Goal: Understand process/instructions: Learn about a topic

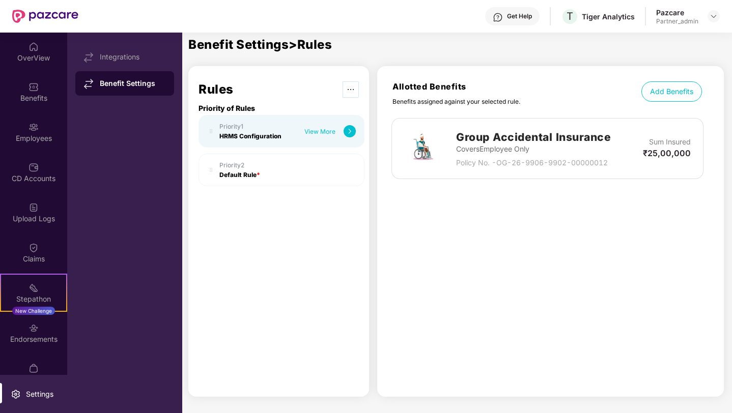
click at [353, 91] on icon "ellipsis" at bounding box center [351, 90] width 8 height 8
click at [283, 76] on div "Rules Priority of Rules Priority 1 HRMS Configuration View More Priority 2 Defa…" at bounding box center [278, 231] width 181 height 331
click at [110, 58] on div "Integrations" at bounding box center [133, 57] width 66 height 8
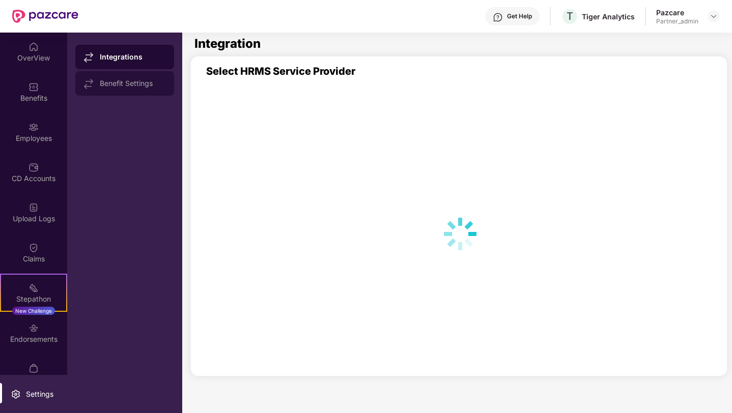
click at [116, 84] on div "Benefit Settings" at bounding box center [133, 83] width 66 height 8
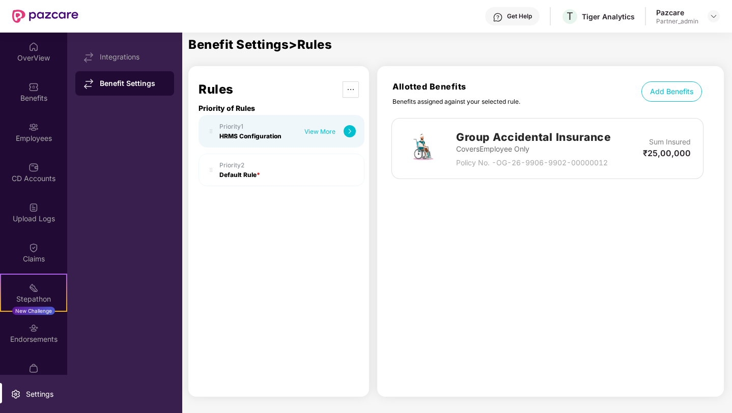
click at [259, 129] on div "Priority 1" at bounding box center [250, 127] width 62 height 8
click at [258, 163] on div "Priority 2" at bounding box center [239, 165] width 41 height 8
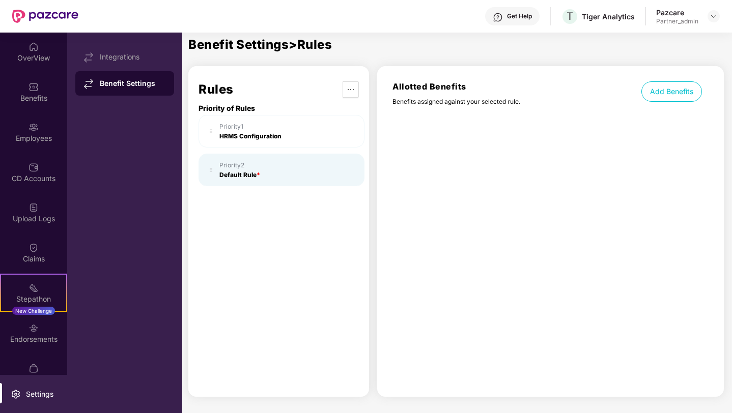
click at [270, 123] on div "Priority 1" at bounding box center [250, 127] width 62 height 8
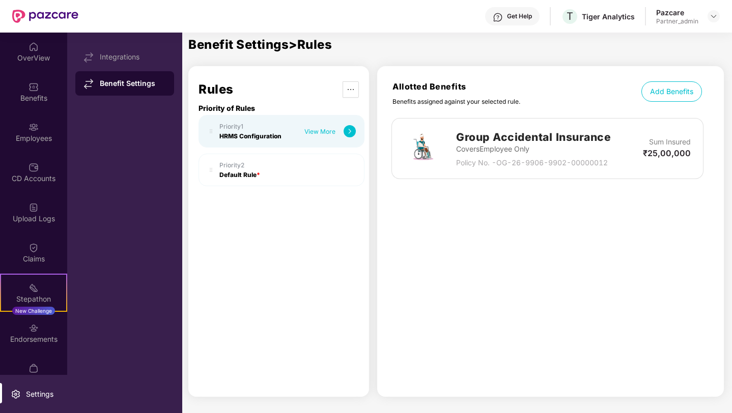
click at [351, 132] on img at bounding box center [350, 131] width 12 height 12
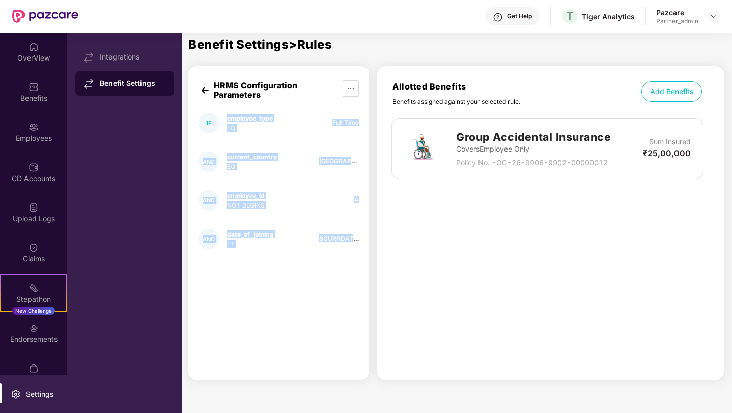
drag, startPoint x: 223, startPoint y: 117, endPoint x: 357, endPoint y: 275, distance: 207.8
click at [357, 275] on div "HRMS Configuration Parameters IF employee_type EQ [DEMOGRAPHIC_DATA] AND curren…" at bounding box center [278, 223] width 181 height 314
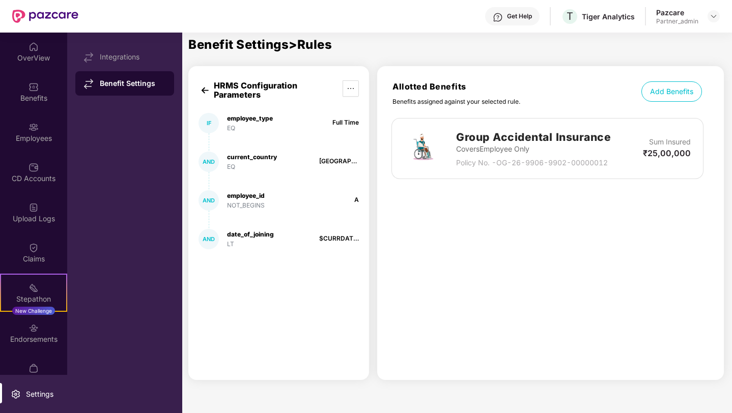
click at [356, 275] on div "HRMS Configuration Parameters IF employee_type EQ [DEMOGRAPHIC_DATA] AND curren…" at bounding box center [278, 223] width 181 height 314
drag, startPoint x: 356, startPoint y: 275, endPoint x: 222, endPoint y: 134, distance: 194.8
click at [222, 134] on div "HRMS Configuration Parameters IF employee_type EQ [DEMOGRAPHIC_DATA] AND curren…" at bounding box center [278, 223] width 181 height 314
click at [233, 127] on div "EQ" at bounding box center [250, 128] width 46 height 8
click at [312, 126] on div "IF employee_type EQ [DEMOGRAPHIC_DATA]" at bounding box center [279, 123] width 160 height 20
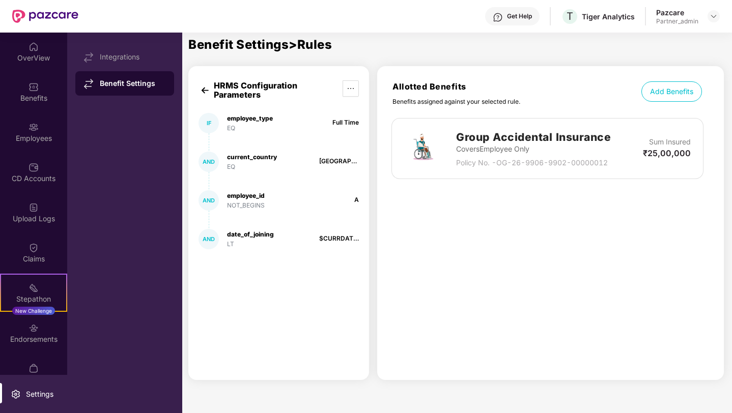
click at [238, 164] on div "EQ" at bounding box center [252, 167] width 50 height 8
drag, startPoint x: 231, startPoint y: 196, endPoint x: 293, endPoint y: 196, distance: 62.1
click at [231, 196] on div "employee_id" at bounding box center [246, 196] width 38 height 8
drag, startPoint x: 227, startPoint y: 231, endPoint x: 284, endPoint y: 251, distance: 60.6
click at [284, 251] on div "HRMS Configuration Parameters IF employee_type EQ [DEMOGRAPHIC_DATA] AND curren…" at bounding box center [278, 223] width 181 height 314
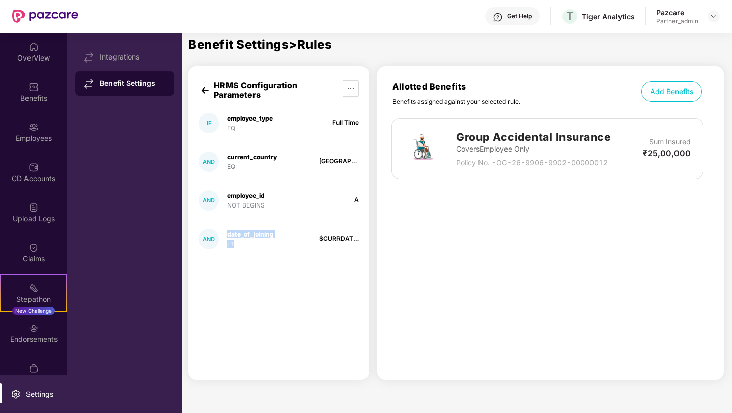
click at [284, 251] on div "HRMS Configuration Parameters IF employee_type EQ [DEMOGRAPHIC_DATA] AND curren…" at bounding box center [278, 223] width 181 height 314
